Goal: Information Seeking & Learning: Learn about a topic

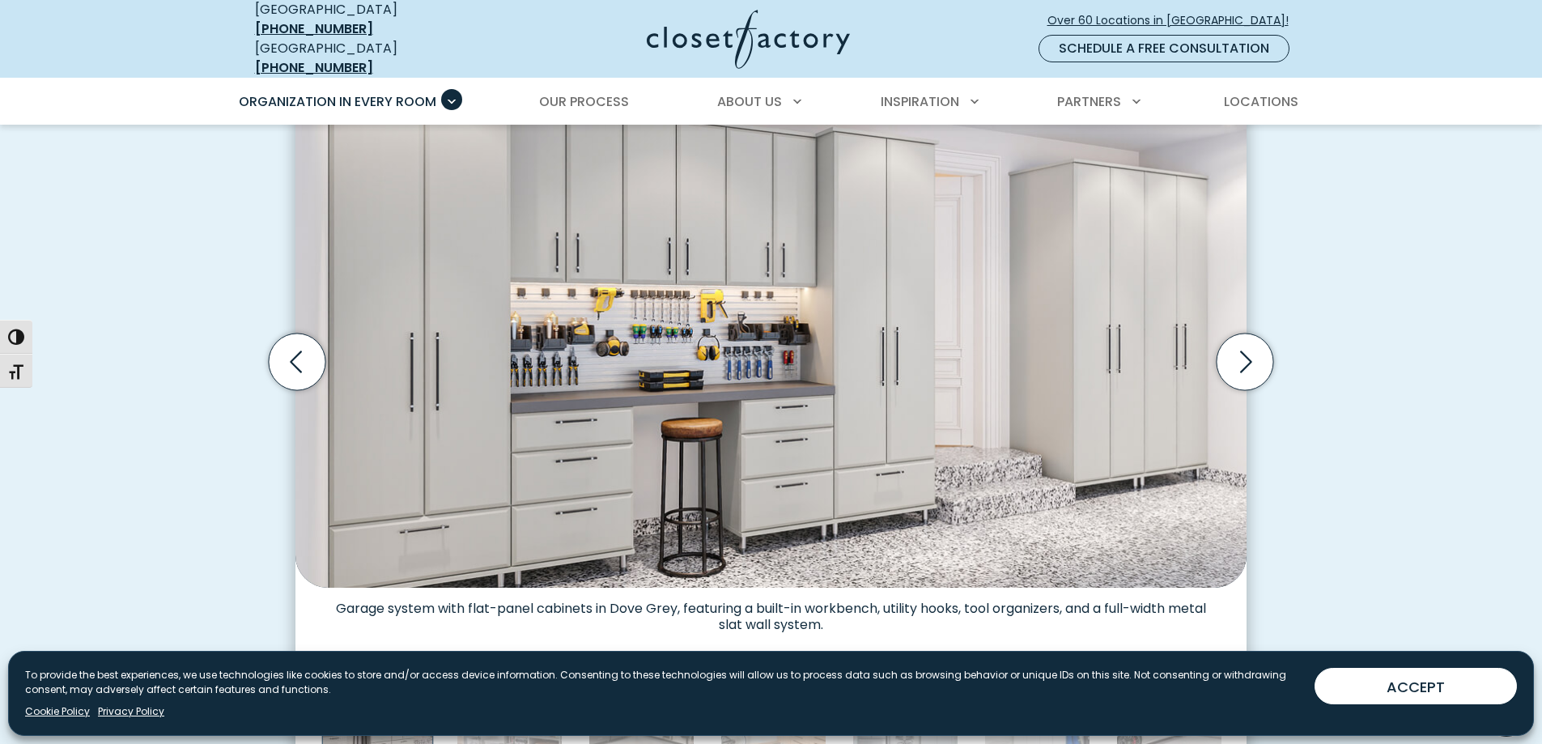
scroll to position [486, 0]
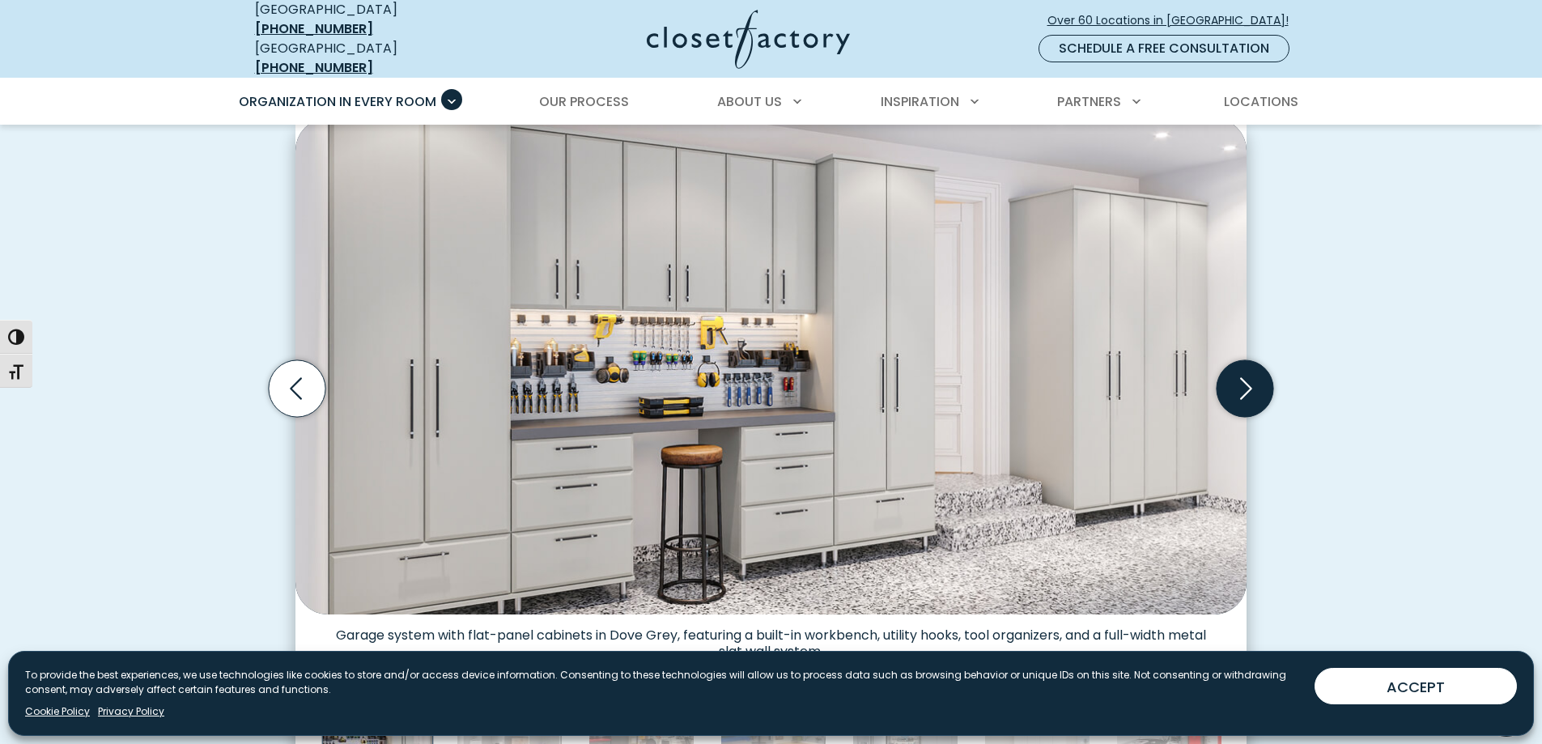
click at [1242, 390] on icon "Next slide" at bounding box center [1244, 388] width 57 height 57
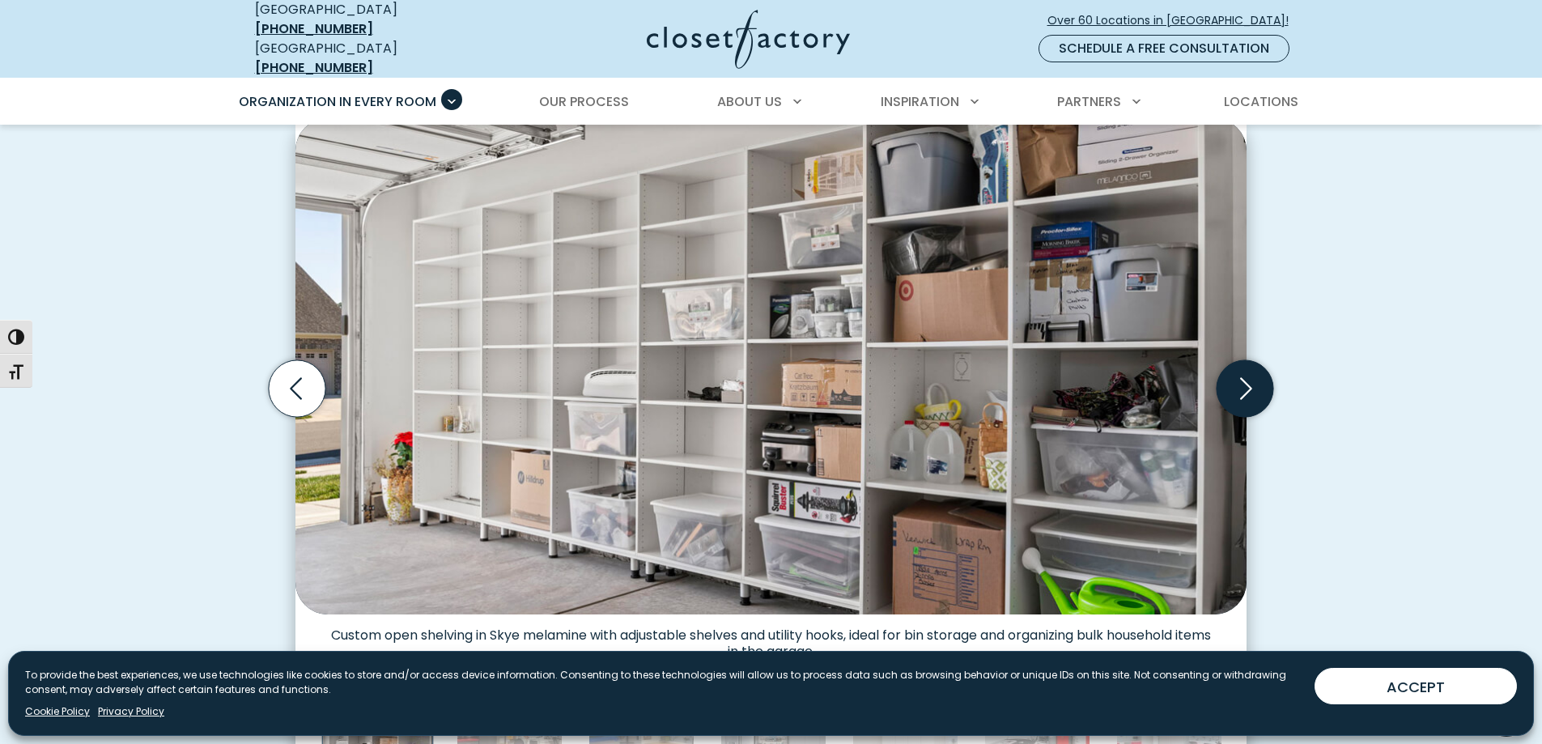
click at [1242, 390] on icon "Next slide" at bounding box center [1244, 388] width 57 height 57
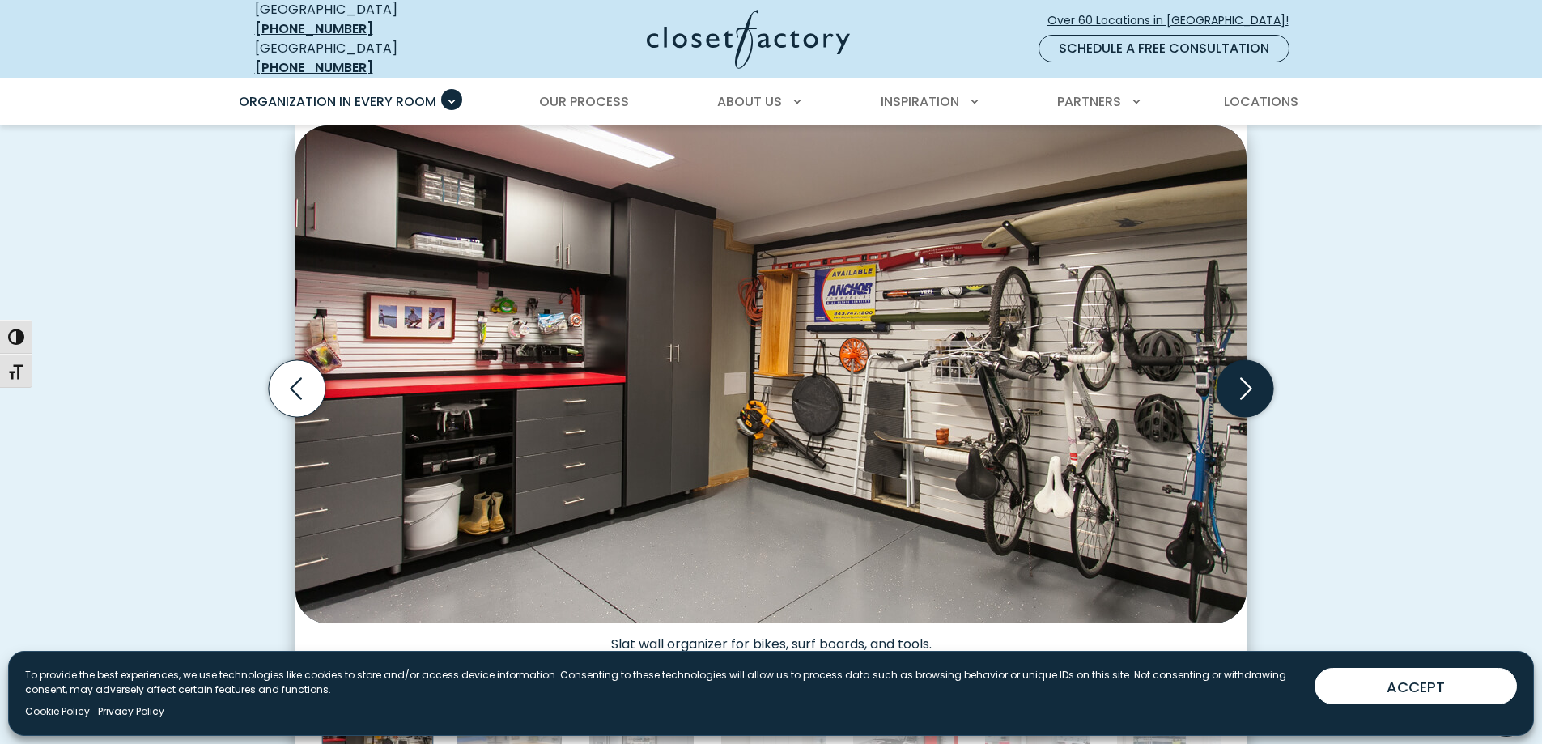
click at [1244, 388] on icon "Next slide" at bounding box center [1244, 388] width 57 height 57
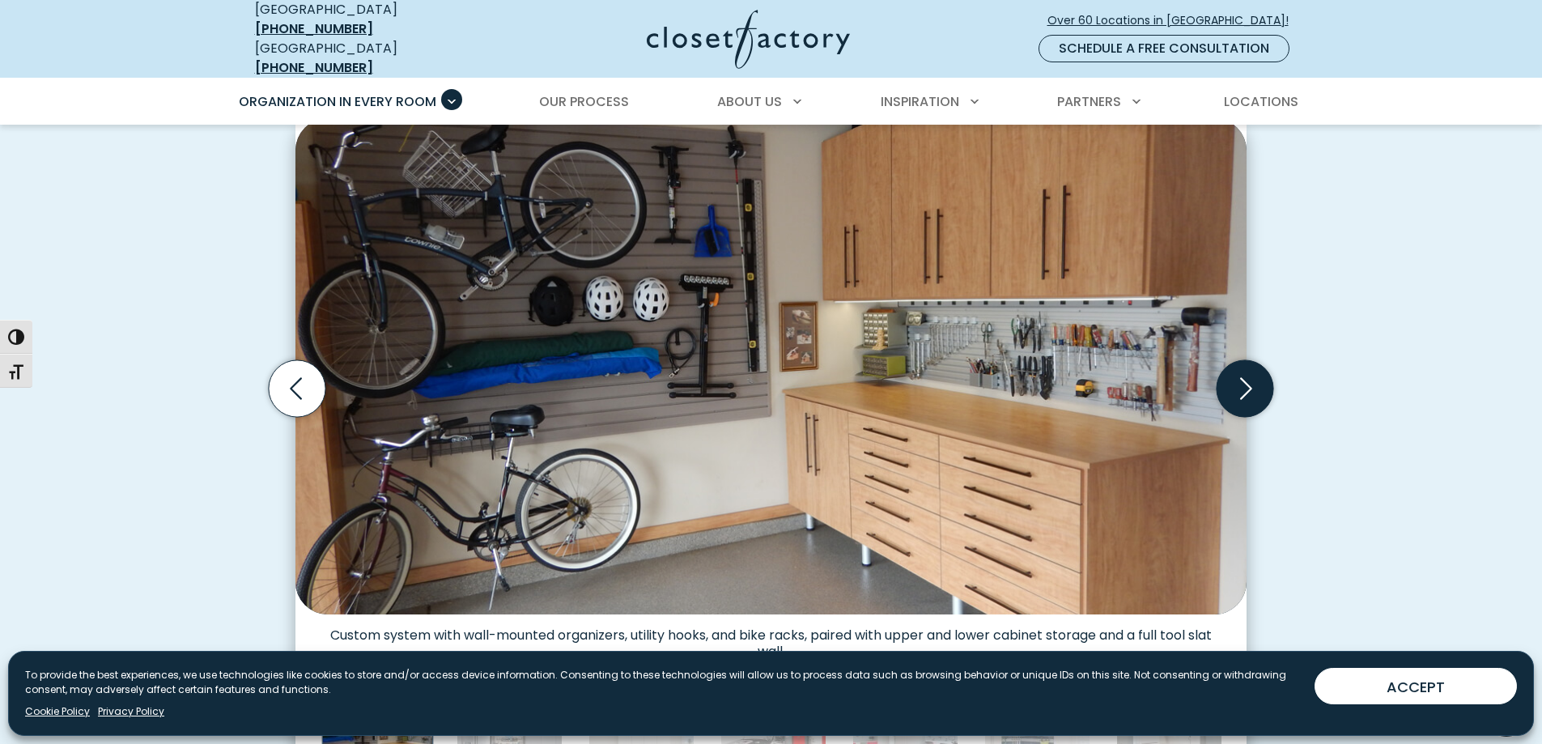
click at [1244, 388] on icon "Next slide" at bounding box center [1244, 388] width 57 height 57
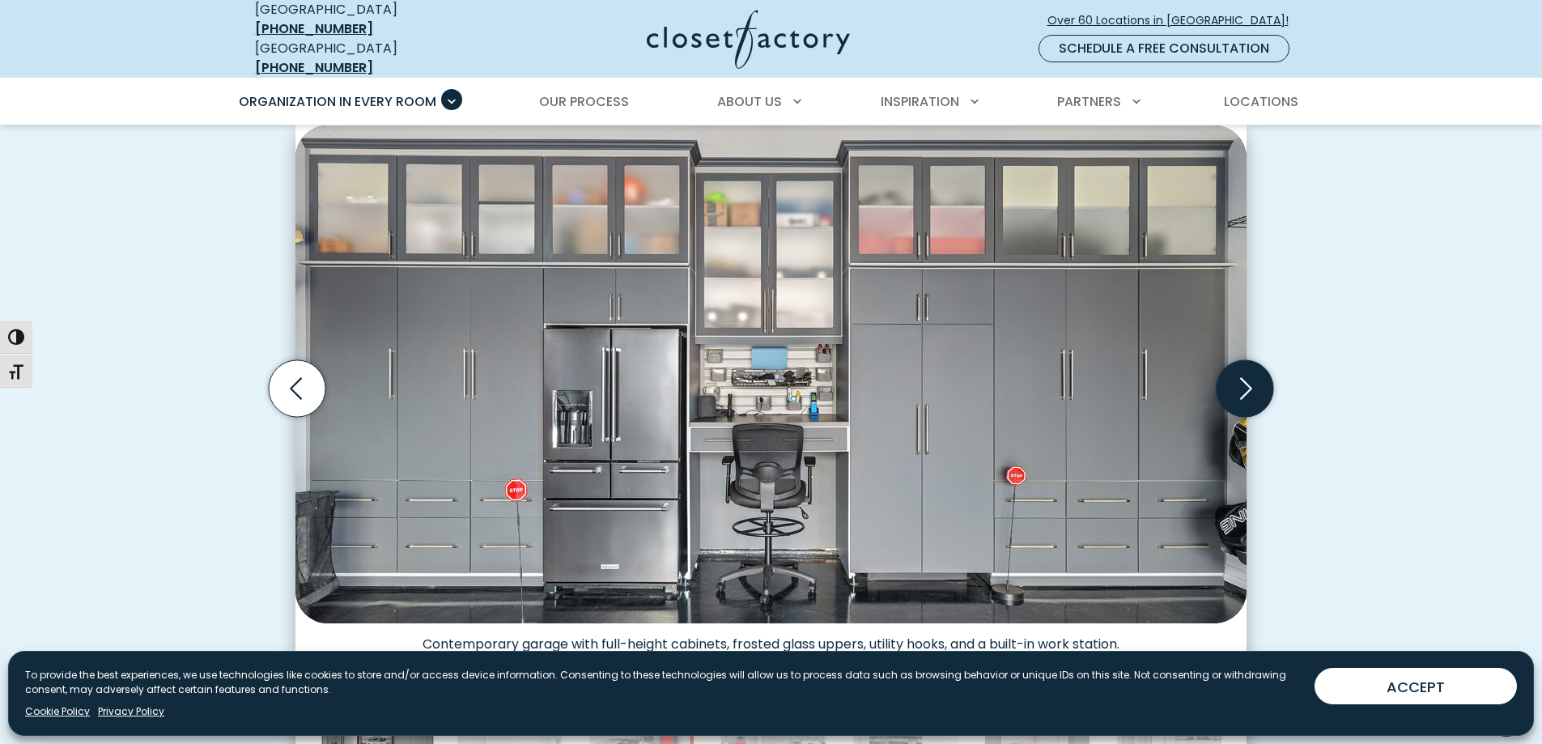
click at [1241, 380] on icon "Next slide" at bounding box center [1244, 388] width 57 height 57
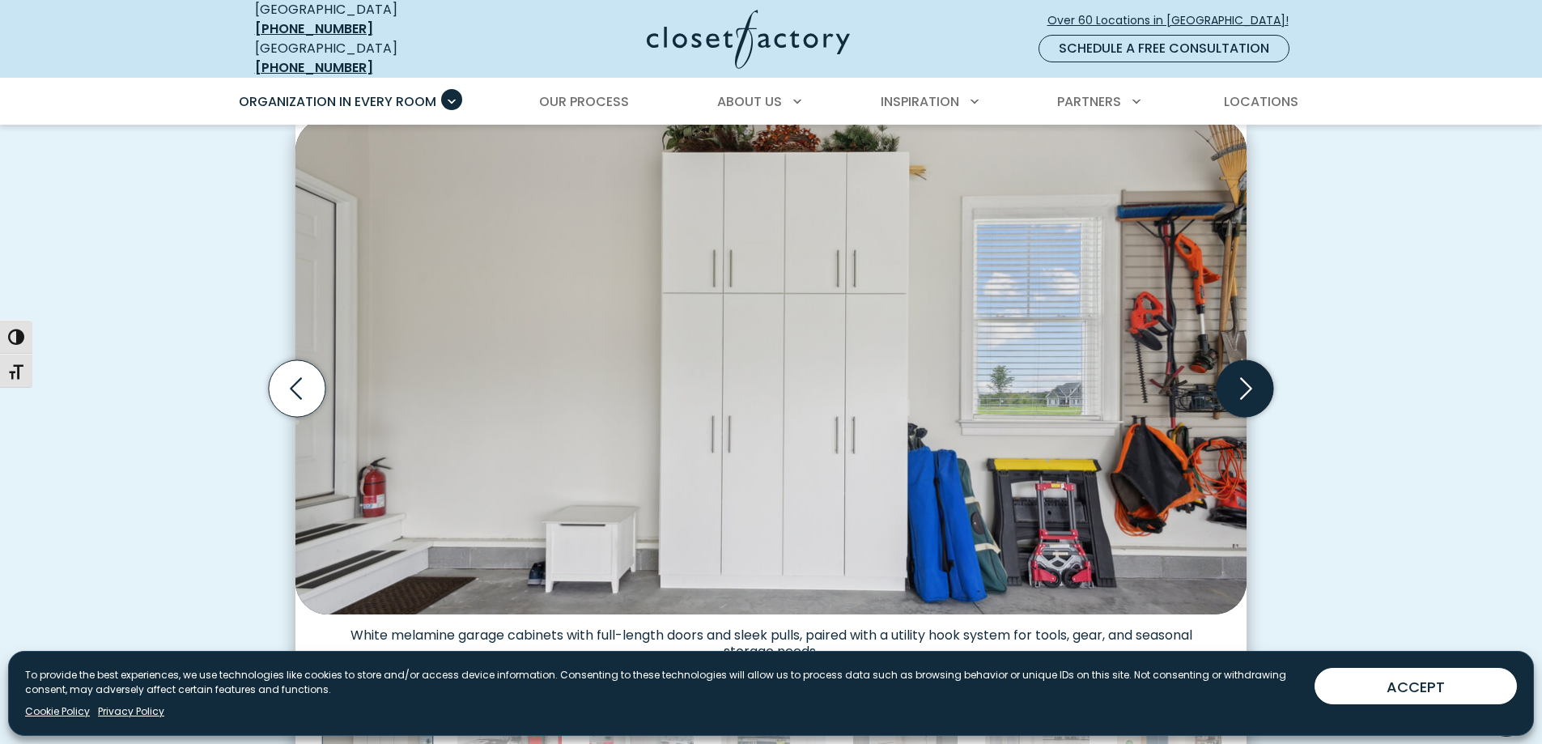
click at [1239, 377] on icon "Next slide" at bounding box center [1244, 388] width 57 height 57
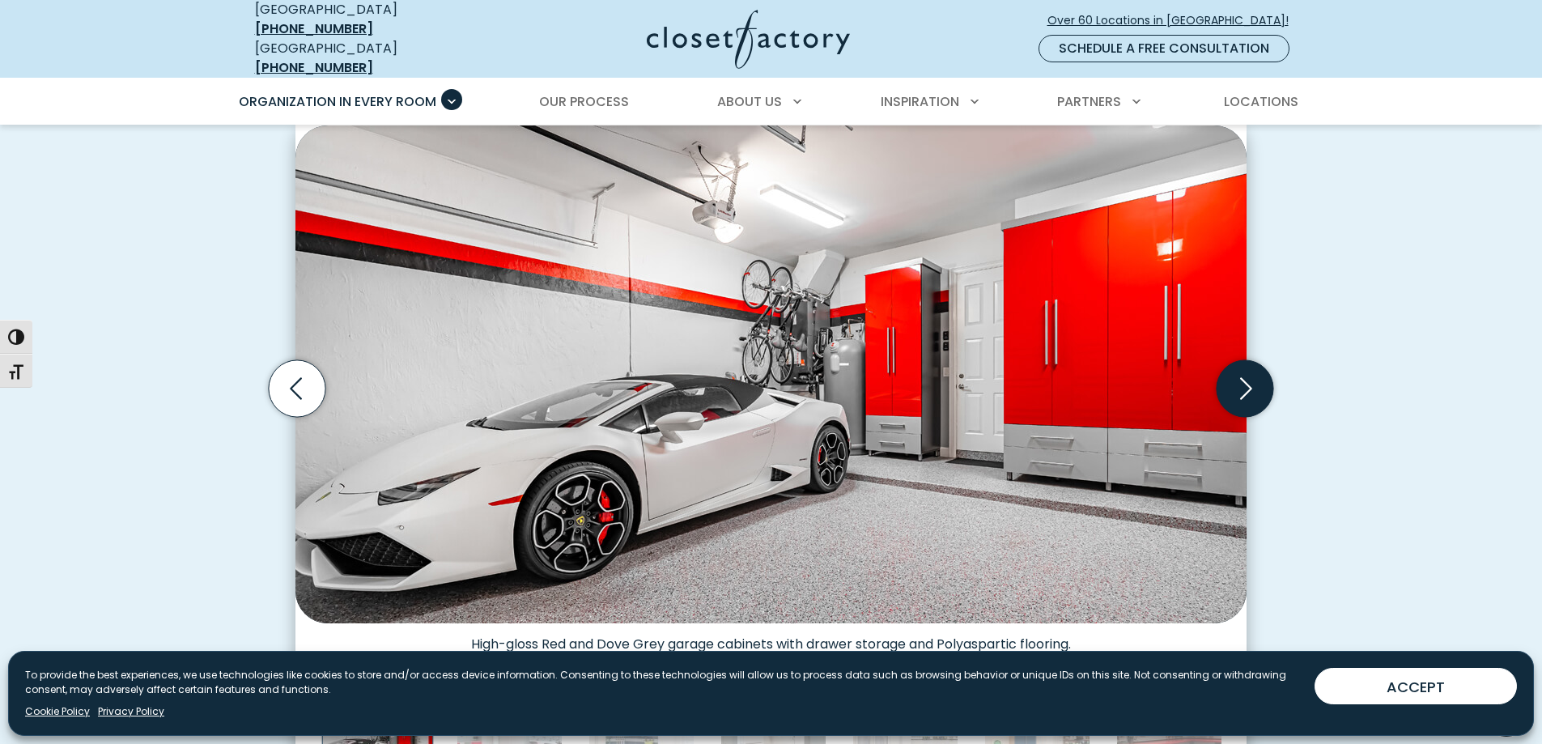
click at [1239, 377] on icon "Next slide" at bounding box center [1244, 388] width 57 height 57
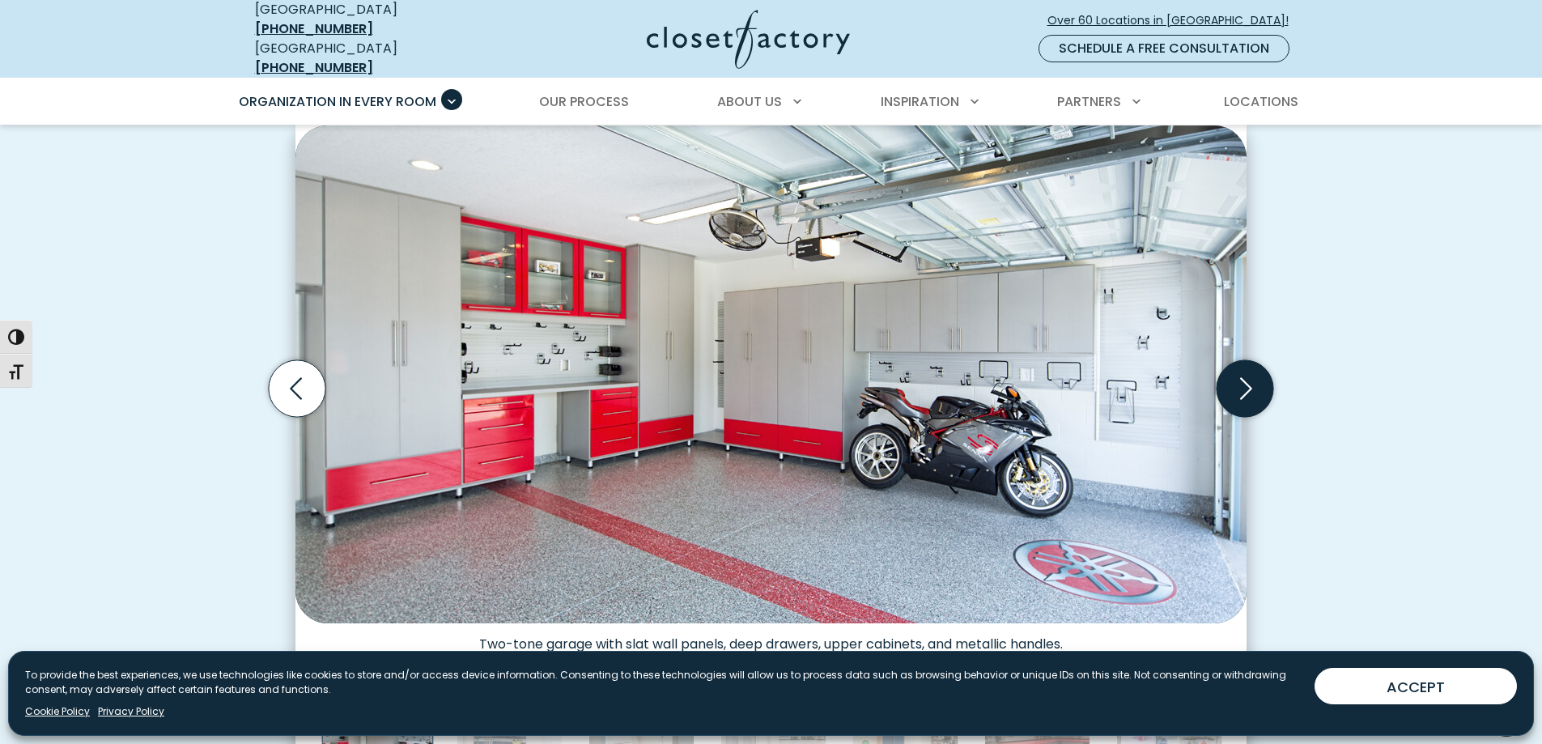
click at [1241, 375] on icon "Next slide" at bounding box center [1244, 388] width 57 height 57
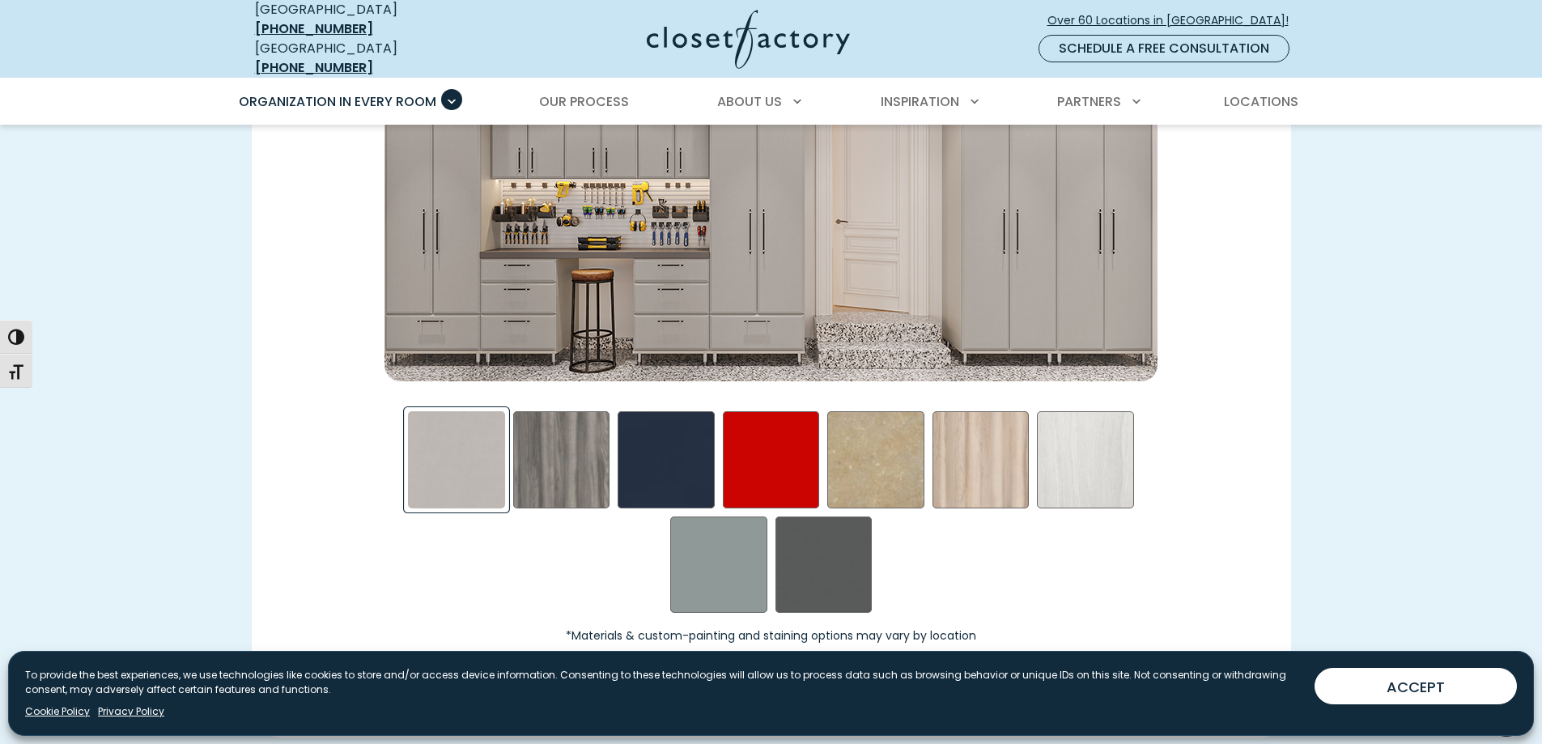
scroll to position [2428, 0]
